Goal: Task Accomplishment & Management: Manage account settings

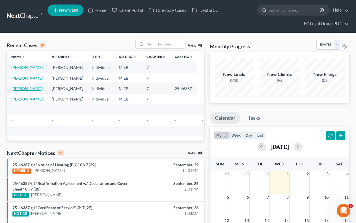
click at [25, 89] on link "[PERSON_NAME]" at bounding box center [26, 88] width 31 height 5
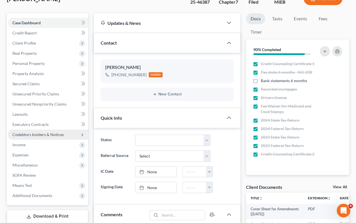
scroll to position [53, 0]
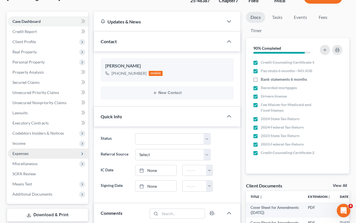
click at [38, 154] on span "Expenses" at bounding box center [48, 154] width 80 height 10
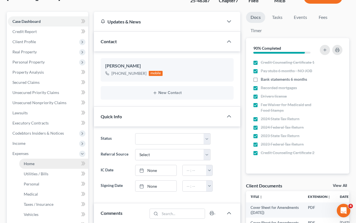
click at [44, 162] on link "Home" at bounding box center [53, 164] width 69 height 10
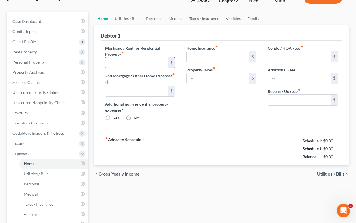
type input "2,210.00"
type input "0.00"
radio input "true"
type input "0.00"
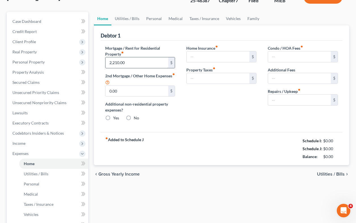
type input "0.00"
